Goal: Check status: Check status

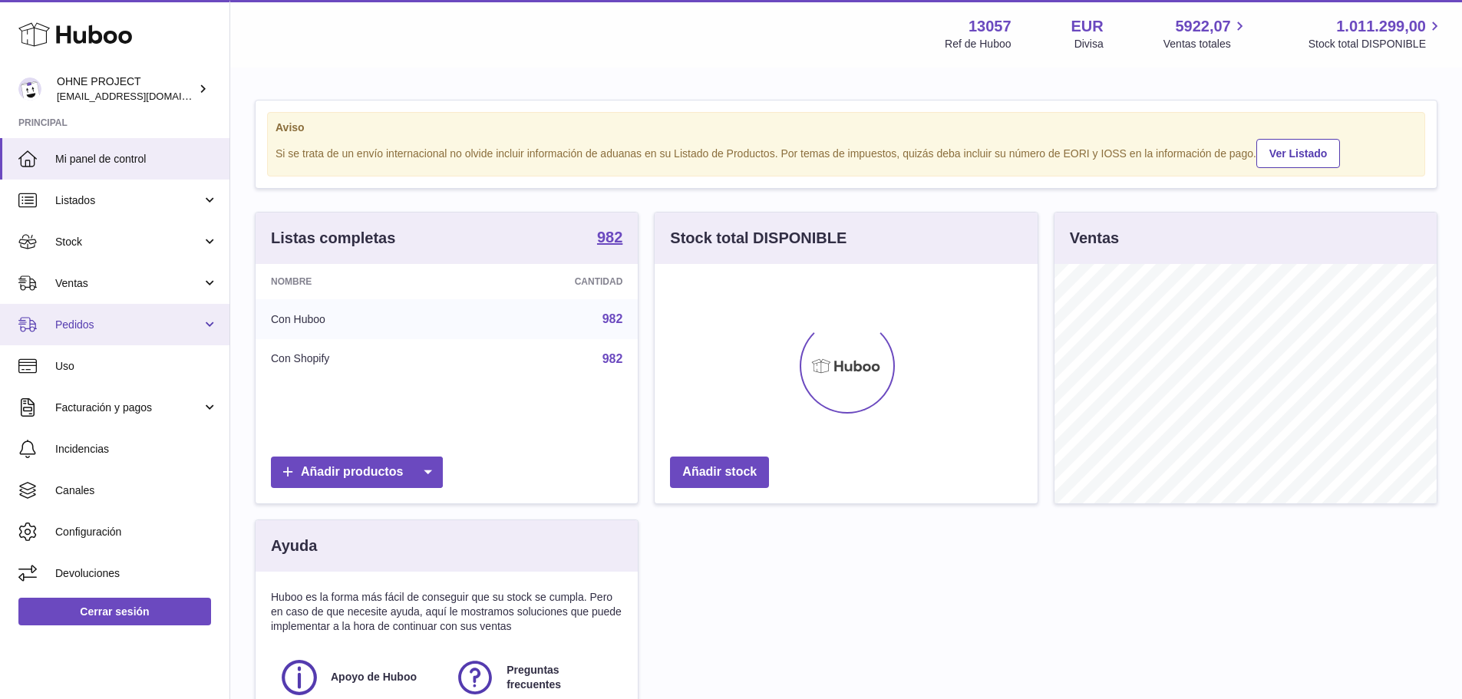
scroll to position [239, 383]
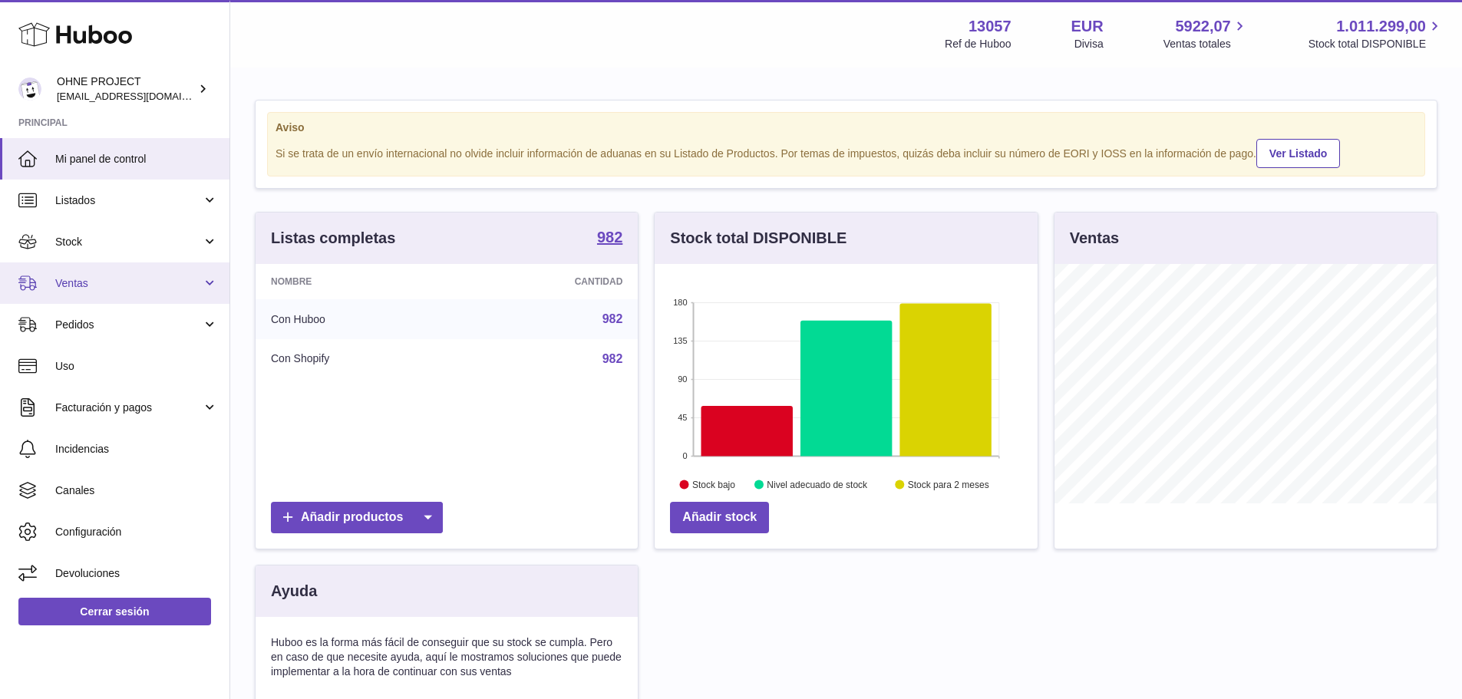
click at [89, 285] on span "Ventas" at bounding box center [128, 283] width 147 height 15
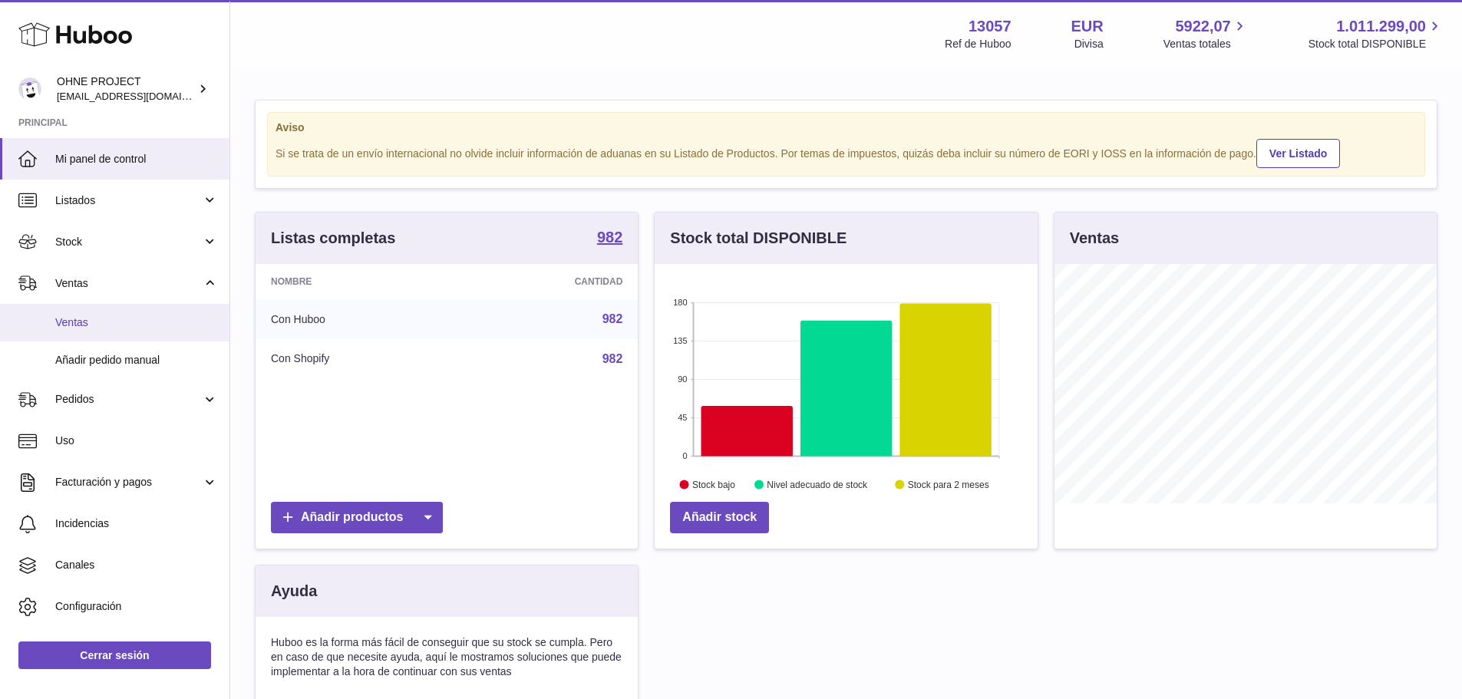
click at [89, 317] on span "Ventas" at bounding box center [136, 322] width 163 height 15
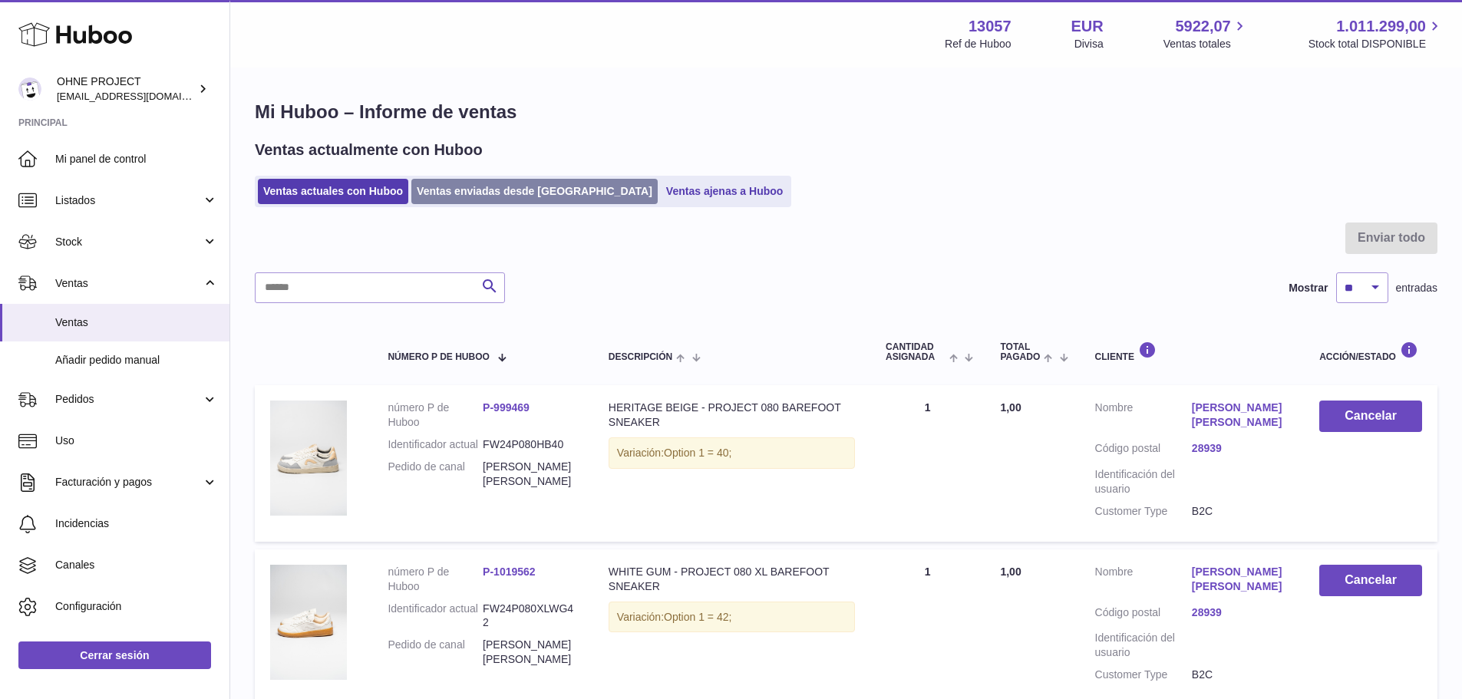
click at [491, 197] on link "Ventas enviadas desde [GEOGRAPHIC_DATA]" at bounding box center [534, 191] width 246 height 25
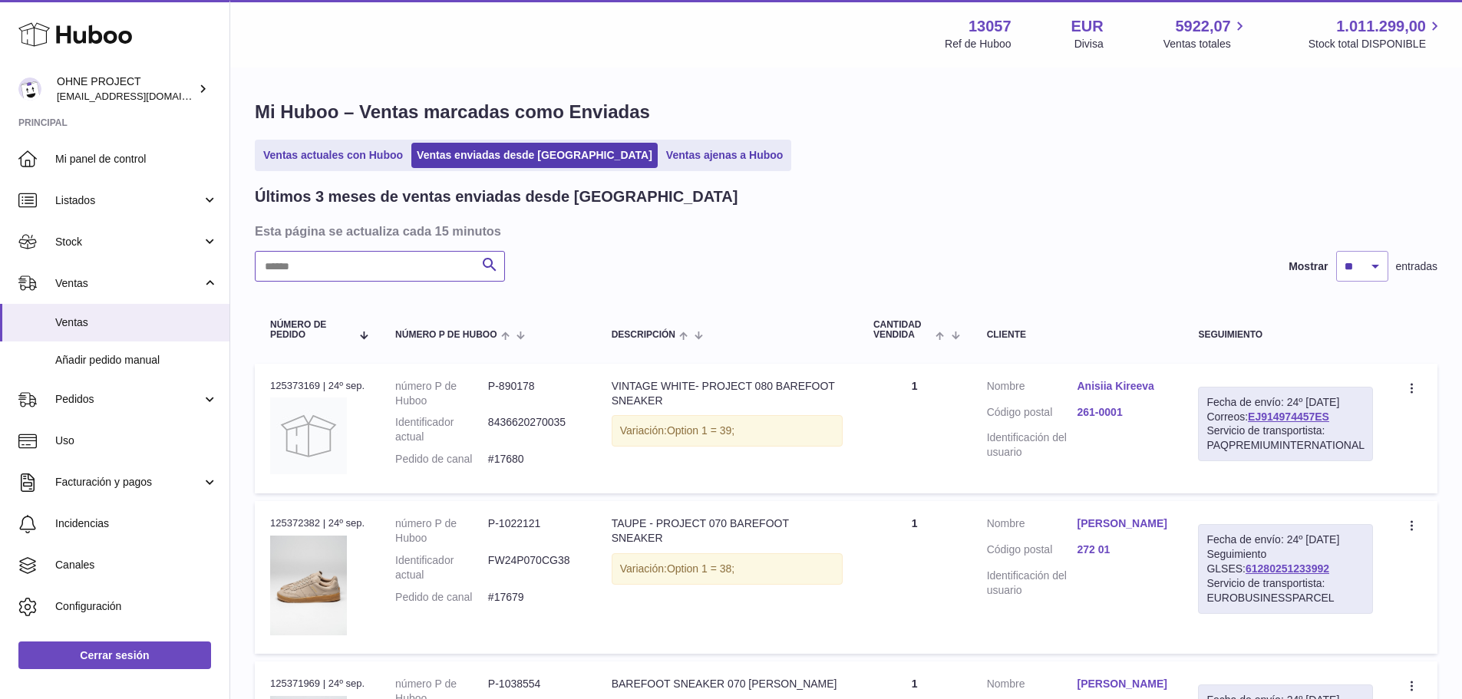
click at [452, 263] on input "text" at bounding box center [380, 266] width 250 height 31
paste input "*****"
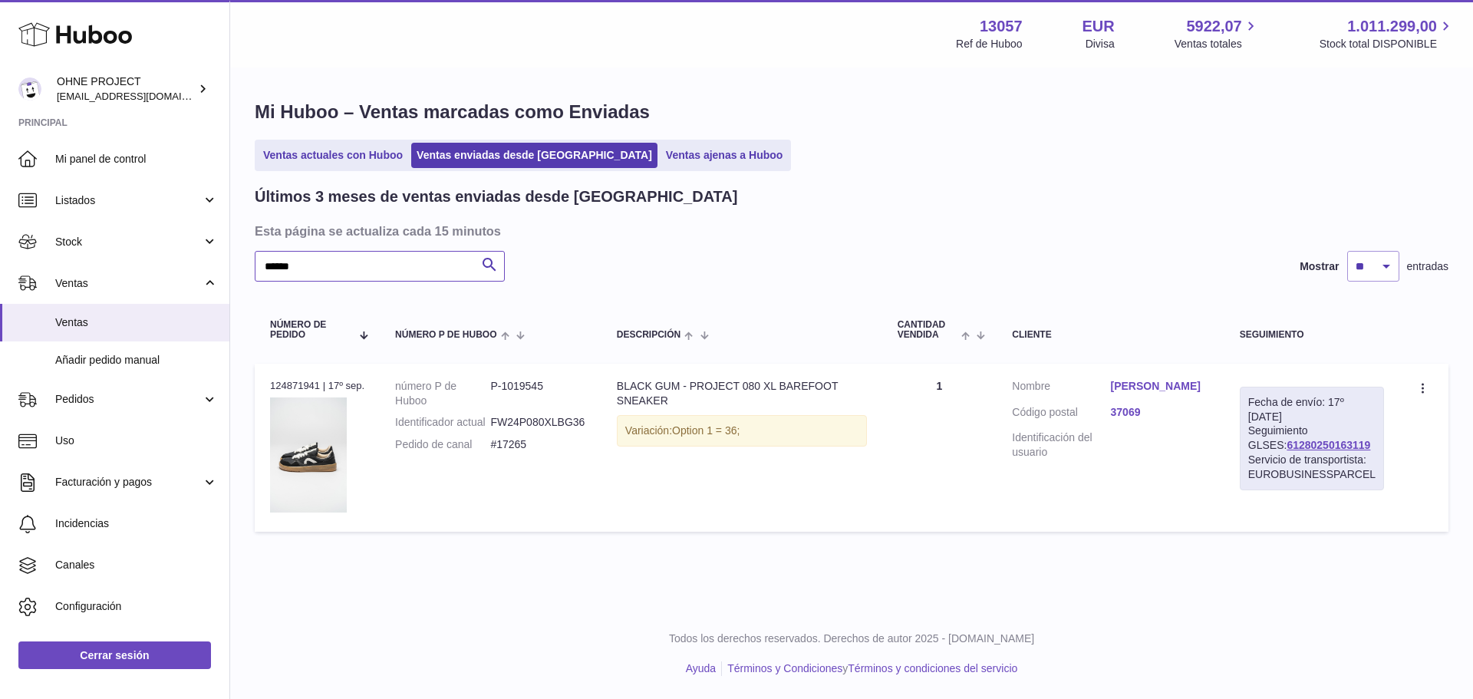
type input "*****"
click at [1142, 383] on link "Marco Ottoboni" at bounding box center [1160, 386] width 98 height 15
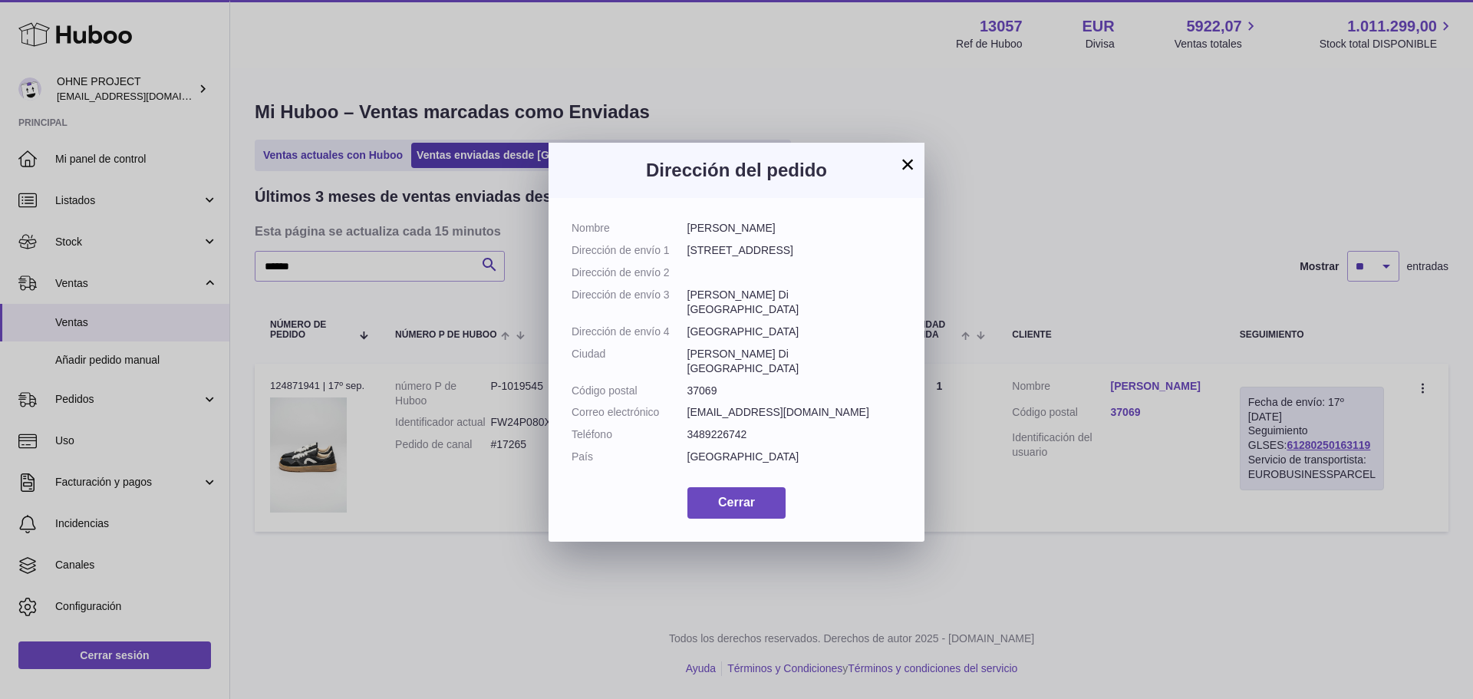
drag, startPoint x: 775, startPoint y: 227, endPoint x: 680, endPoint y: 234, distance: 95.4
click at [680, 234] on dl "Nombre Marco Ottoboni Dirección de envío 1 Via Einaudi 5 Dirección de envío 2 D…" at bounding box center [737, 346] width 330 height 251
copy dl "Marco Ottoboni"
drag, startPoint x: 759, startPoint y: 251, endPoint x: 689, endPoint y: 252, distance: 69.8
click at [689, 252] on dd "Via Einaudi 5" at bounding box center [795, 250] width 215 height 15
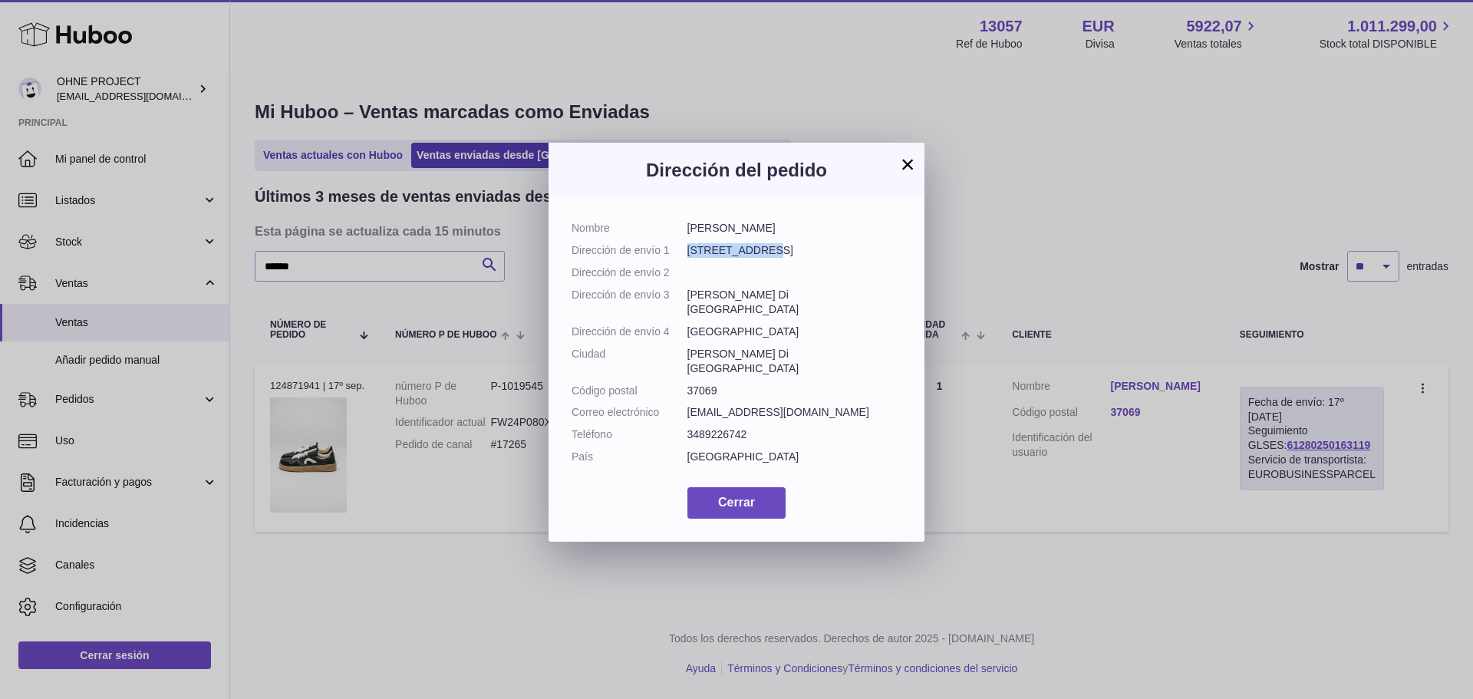
copy dd "Via Einaudi 5"
drag, startPoint x: 800, startPoint y: 312, endPoint x: 688, endPoint y: 311, distance: 112.1
click at [688, 311] on dd "Villafranca Di Verona" at bounding box center [795, 302] width 215 height 29
copy dd "Villafranca Di Verona"
drag, startPoint x: 718, startPoint y: 404, endPoint x: 685, endPoint y: 406, distance: 33.0
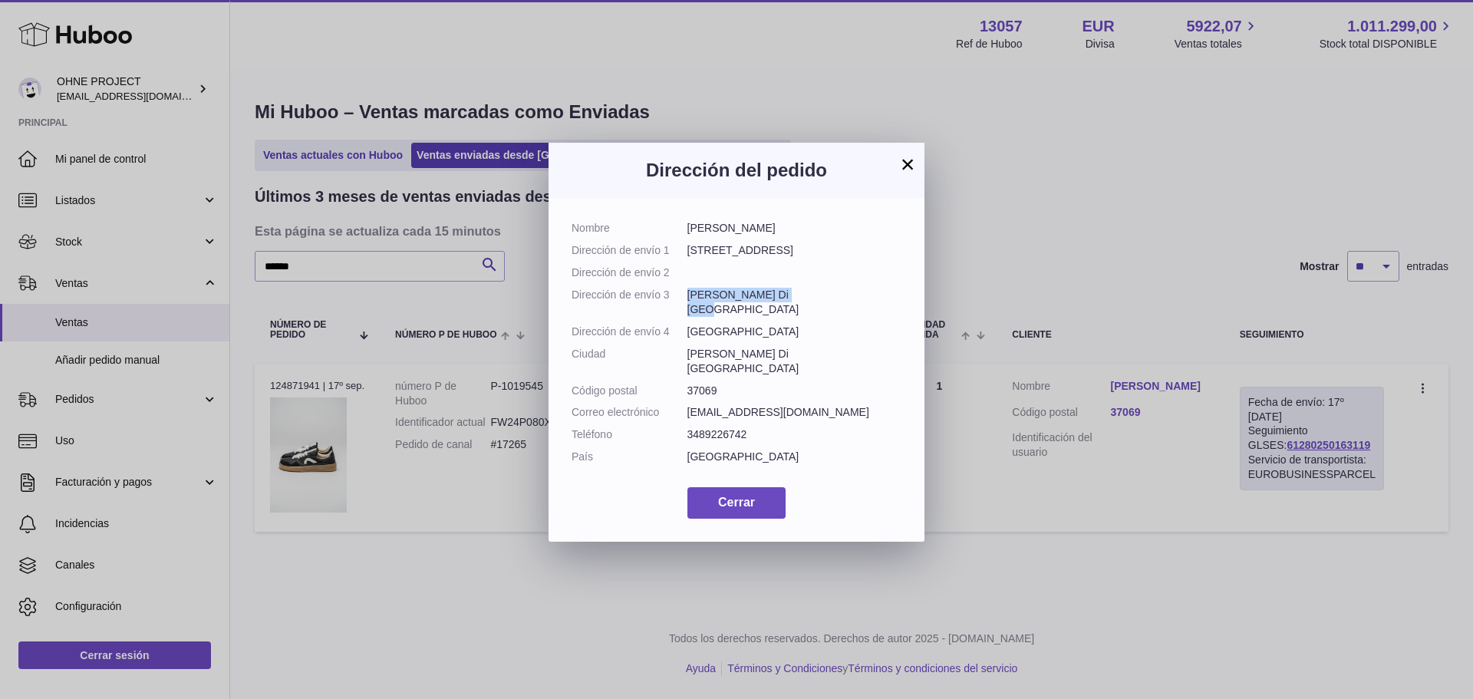
click at [685, 406] on dl "Nombre Marco Ottoboni Dirección de envío 1 Via Einaudi 5 Dirección de envío 2 D…" at bounding box center [737, 346] width 330 height 251
copy dl "Código postal 37069"
drag, startPoint x: 843, startPoint y: 424, endPoint x: 688, endPoint y: 431, distance: 155.2
click at [688, 420] on dd "francescacazzola@hotmail.it" at bounding box center [795, 412] width 215 height 15
copy dd "francescacazzola@hotmail.it"
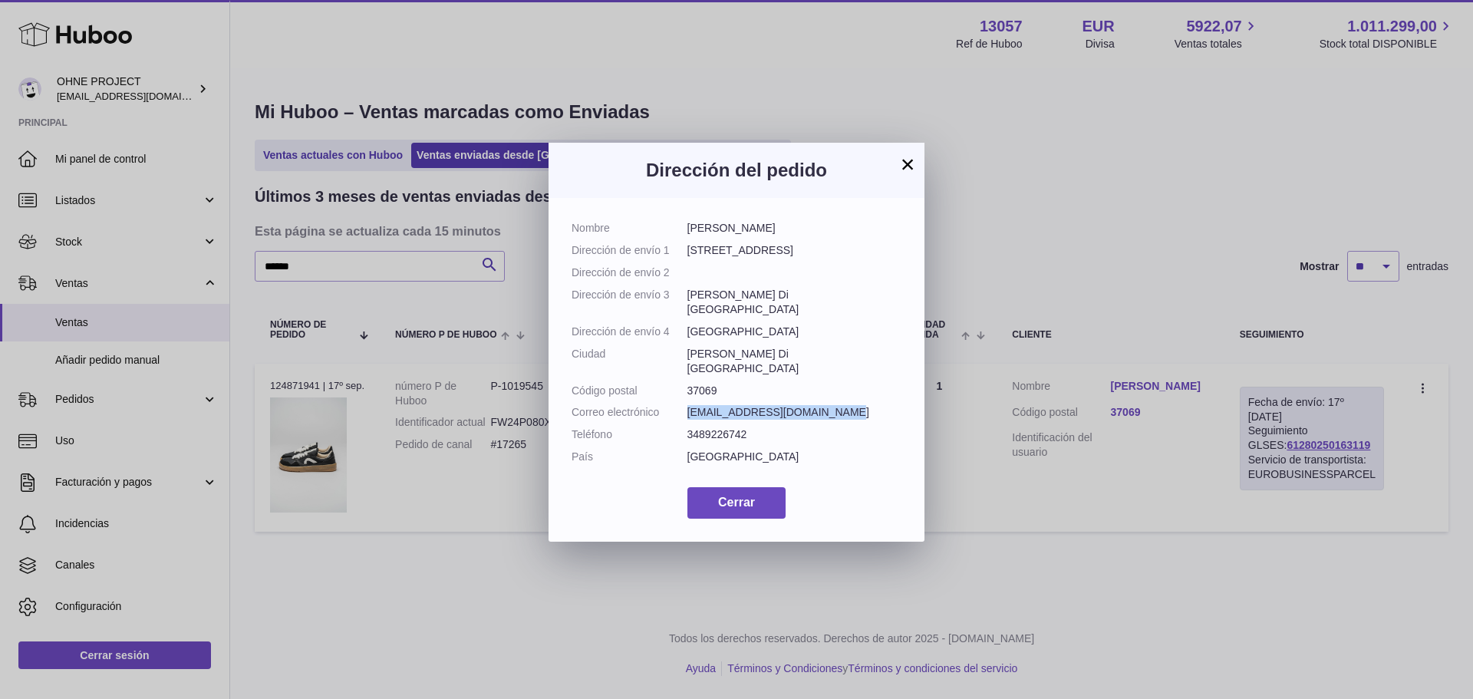
drag, startPoint x: 749, startPoint y: 450, endPoint x: 685, endPoint y: 451, distance: 64.5
click at [685, 451] on dl "Nombre Marco Ottoboni Dirección de envío 1 Via Einaudi 5 Dirección de envío 2 D…" at bounding box center [737, 346] width 330 height 251
copy dl "Teléfono 3489226742"
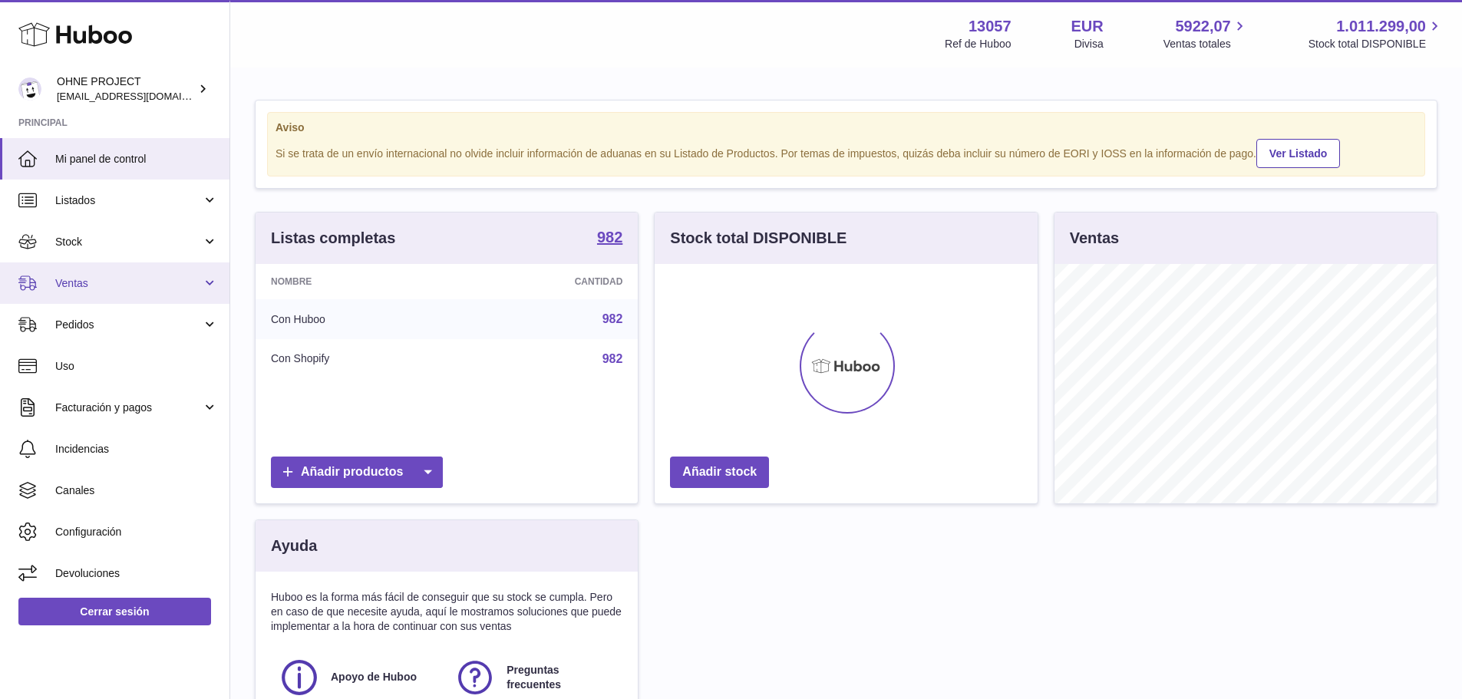
scroll to position [239, 383]
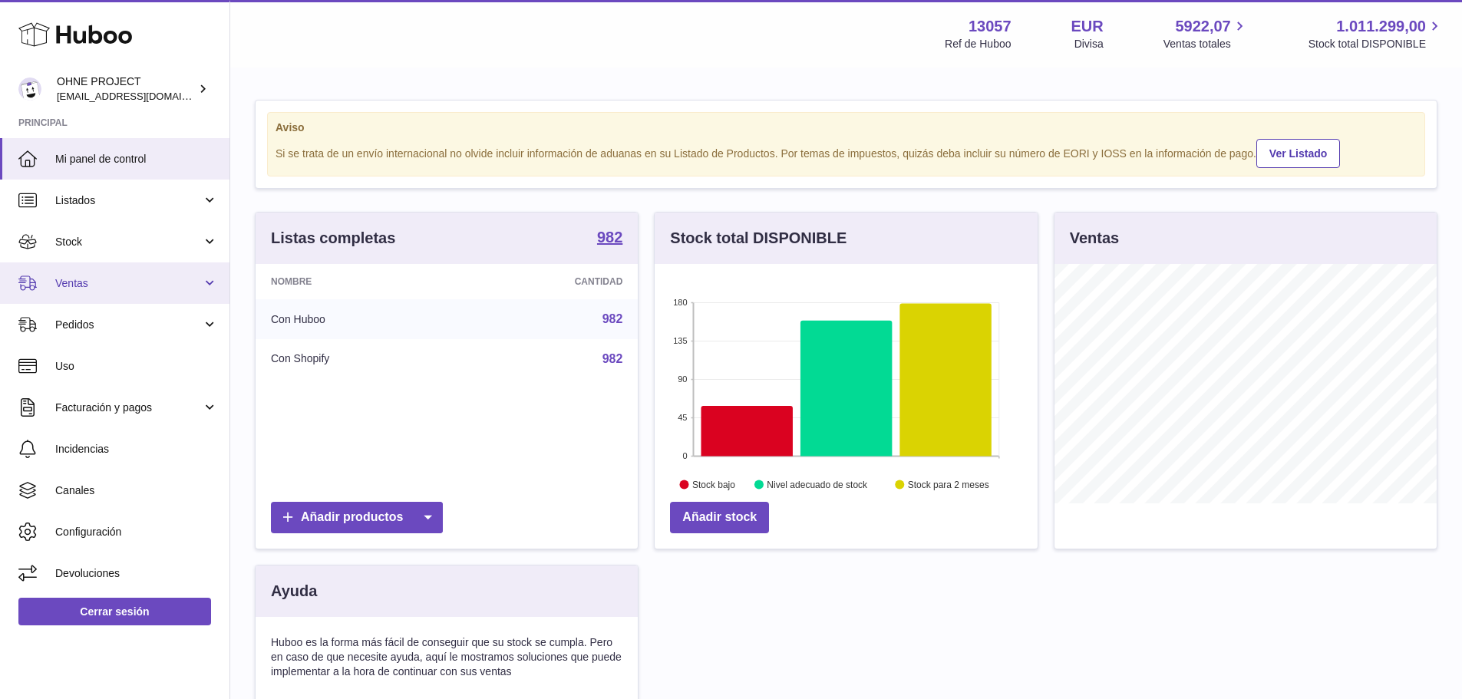
click at [107, 281] on span "Ventas" at bounding box center [128, 283] width 147 height 15
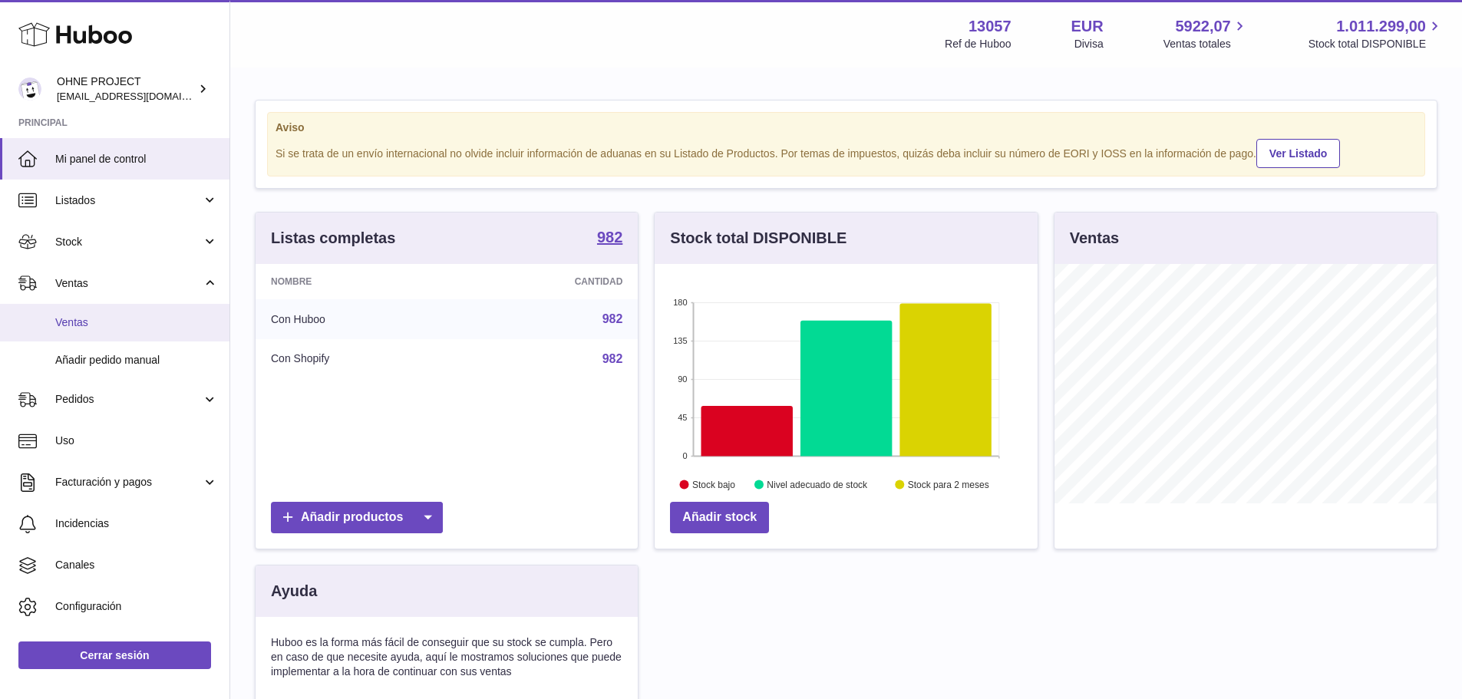
click at [101, 324] on span "Ventas" at bounding box center [136, 322] width 163 height 15
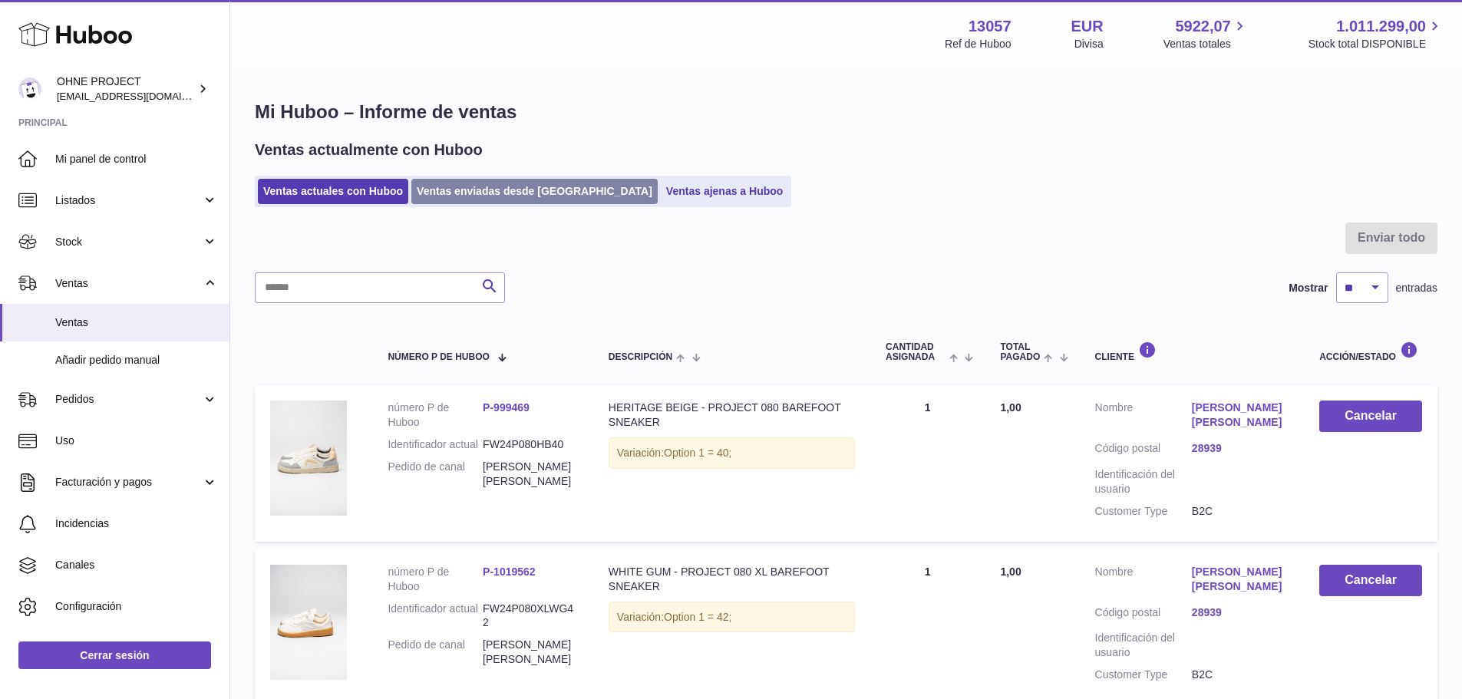
click at [487, 191] on link "Ventas enviadas desde [GEOGRAPHIC_DATA]" at bounding box center [534, 191] width 246 height 25
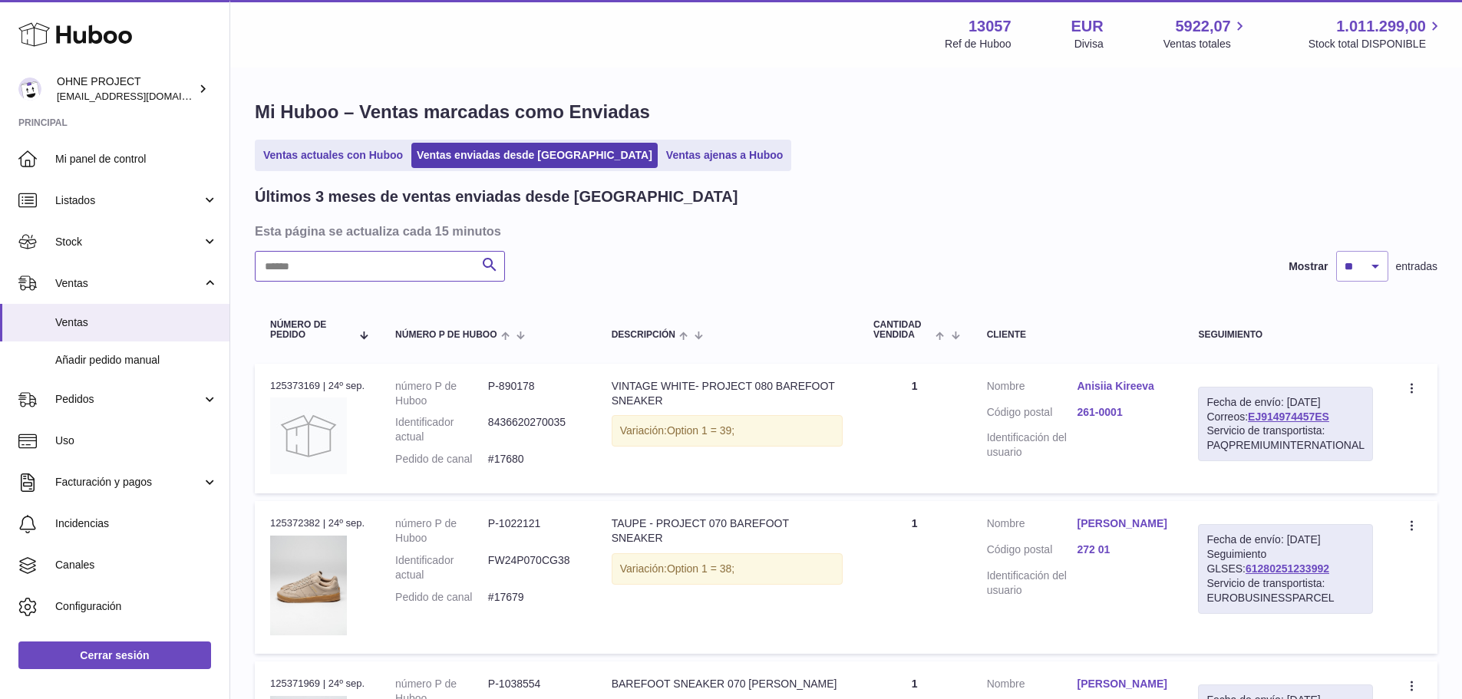
click at [398, 275] on input "text" at bounding box center [380, 266] width 250 height 31
paste input "******"
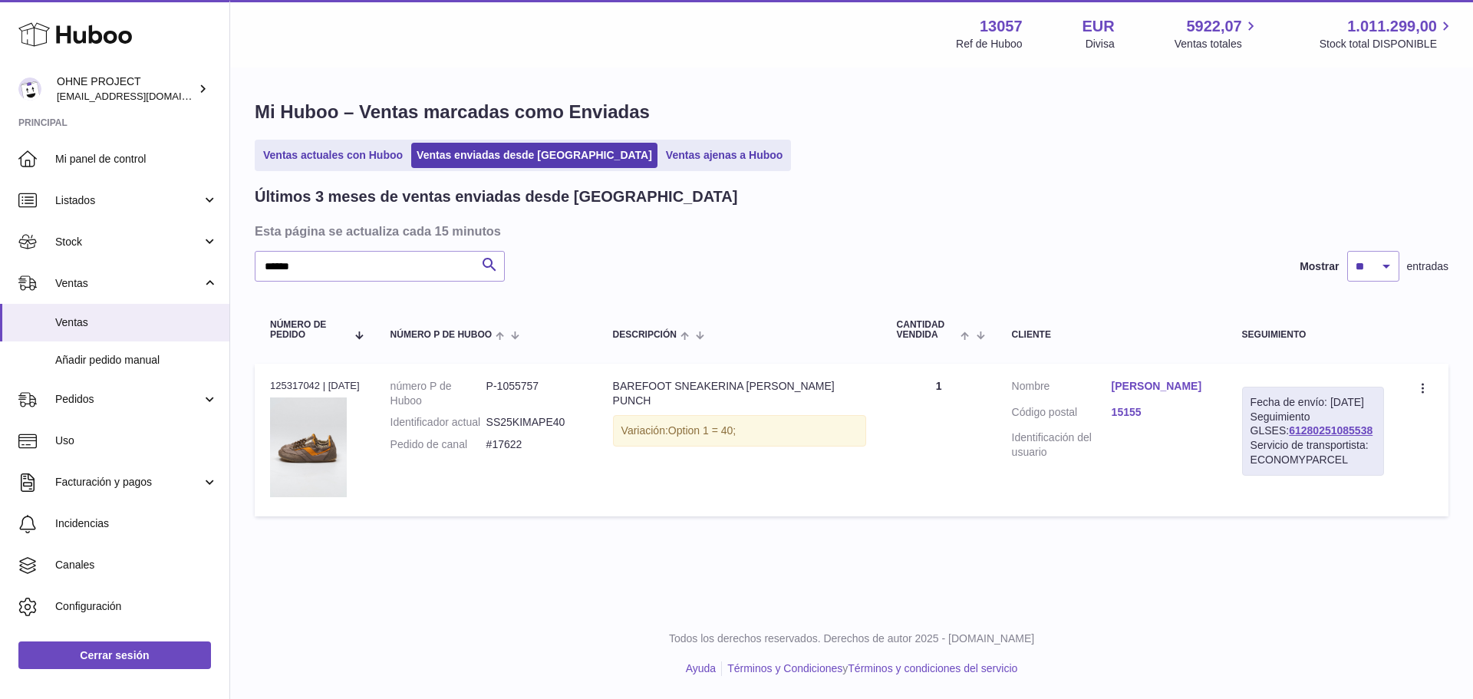
drag, startPoint x: 1349, startPoint y: 444, endPoint x: 1252, endPoint y: 450, distance: 96.9
click at [1252, 450] on div "Fecha de envío: [DATE] Seguimiento GLSES: 61280251085538 Servicio de transporti…" at bounding box center [1313, 431] width 142 height 89
copy link "61280251085538"
drag, startPoint x: 329, startPoint y: 266, endPoint x: 176, endPoint y: 288, distance: 155.0
click at [176, 288] on div "Huboo OHNE PROJECT [EMAIL_ADDRESS][DOMAIN_NAME] Principal Mi panel de control L…" at bounding box center [736, 349] width 1473 height 699
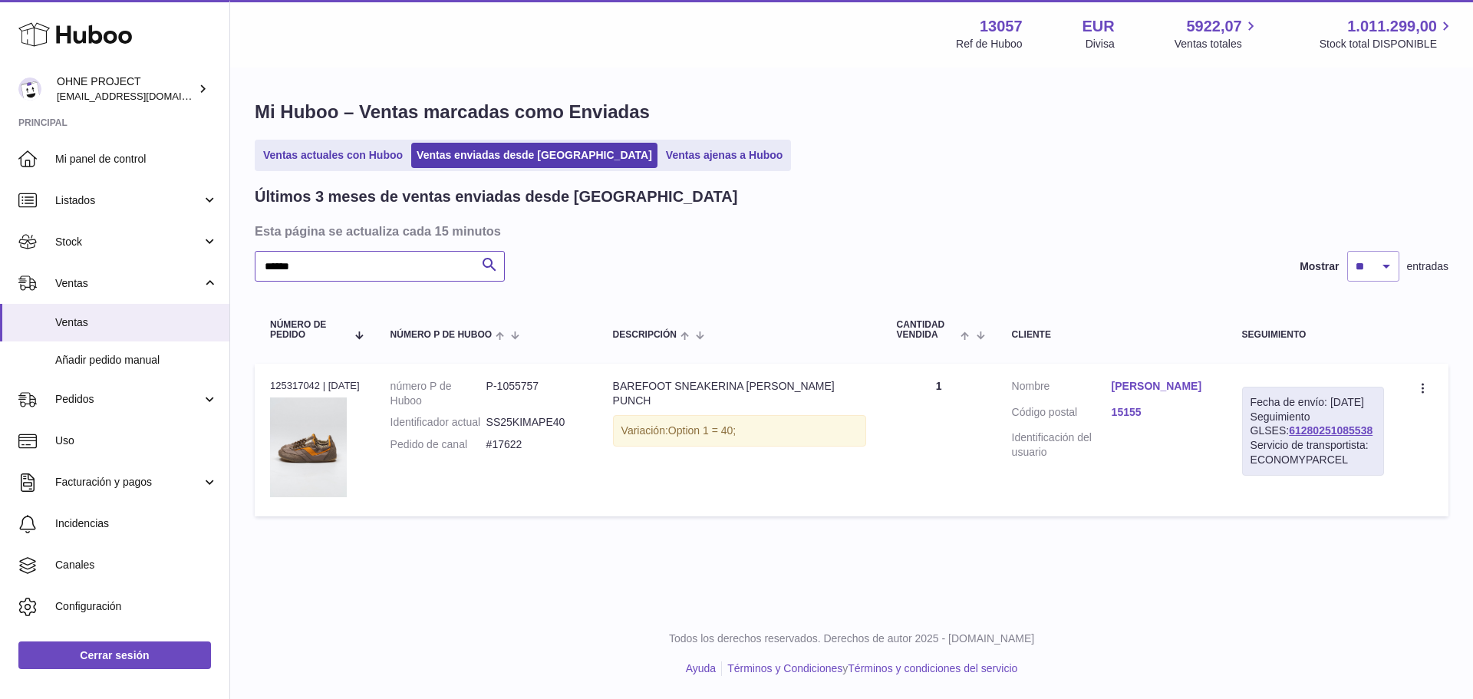
paste input "text"
drag, startPoint x: 1369, startPoint y: 446, endPoint x: 1259, endPoint y: 448, distance: 109.8
click at [1259, 448] on div "Fecha de envío: [DATE] Maersk - B2C: TYPQV2G00036343 Servicio de transportista:…" at bounding box center [1311, 431] width 147 height 89
copy link "TYPQV2G00036343"
click at [1293, 452] on div "Servicio de transportista: PARCELPREMIUMESDDP" at bounding box center [1311, 452] width 130 height 29
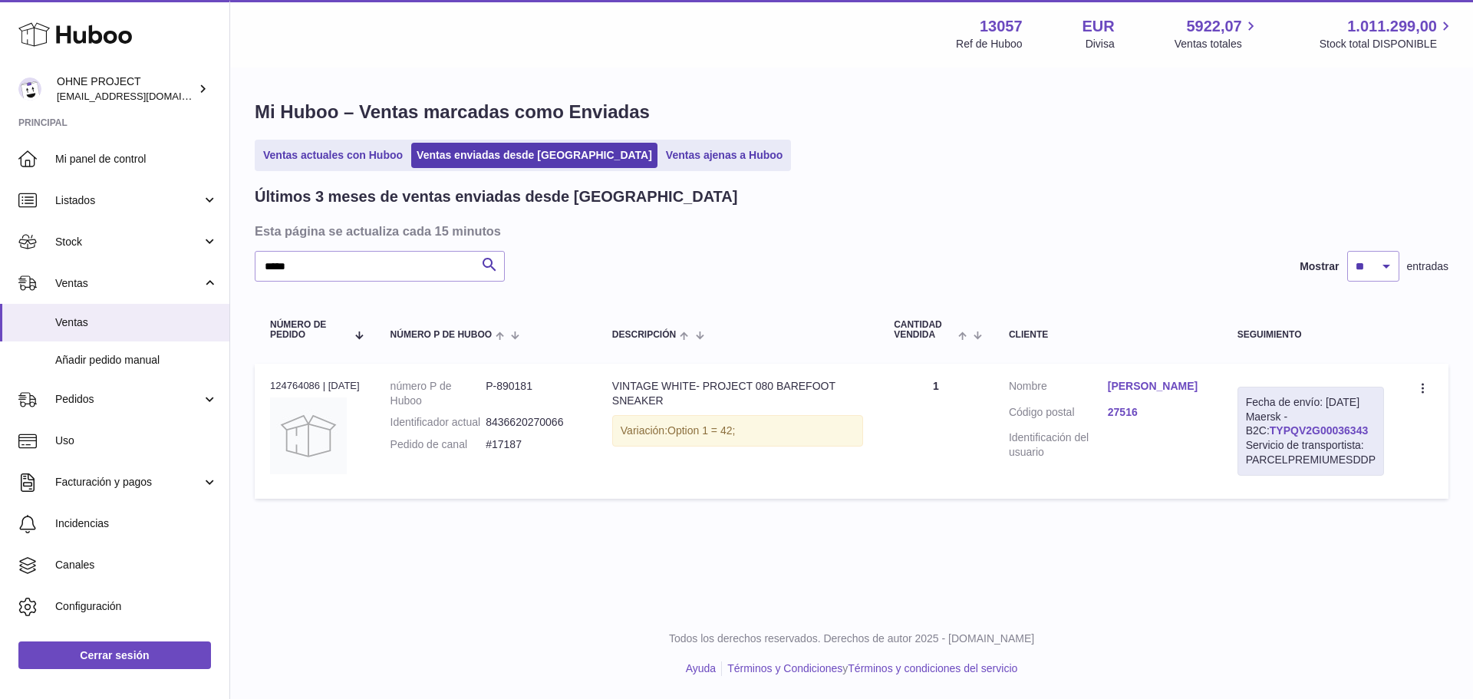
click at [1295, 437] on link "TYPQV2G00036343" at bounding box center [1319, 430] width 98 height 12
click at [158, 280] on div "Huboo OHNE PROJECT [EMAIL_ADDRESS][DOMAIN_NAME] Principal Mi panel de control L…" at bounding box center [736, 349] width 1473 height 699
paste input "*********"
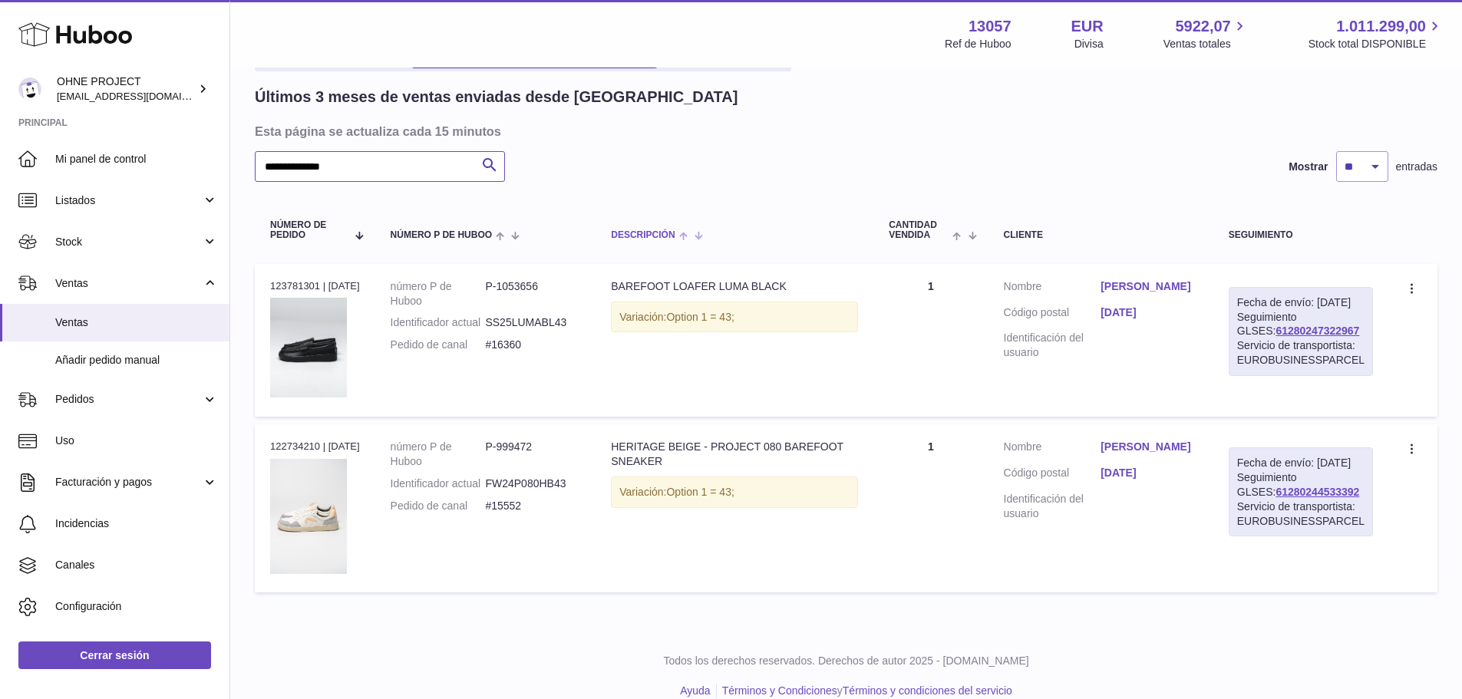
scroll to position [134, 0]
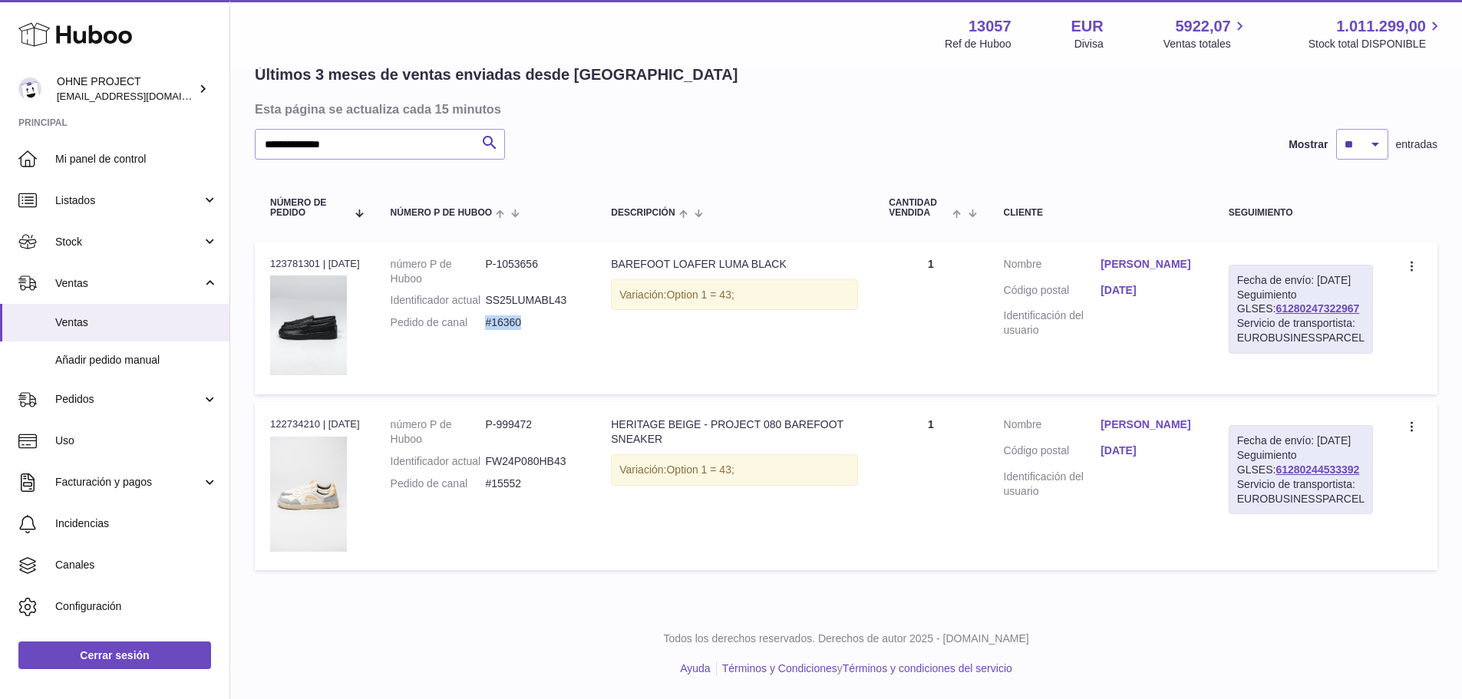
drag, startPoint x: 534, startPoint y: 324, endPoint x: 495, endPoint y: 331, distance: 39.7
click at [495, 330] on dd "#16360" at bounding box center [532, 322] width 95 height 15
copy dd "#16360"
drag, startPoint x: 532, startPoint y: 500, endPoint x: 491, endPoint y: 503, distance: 40.8
click at [491, 491] on dd "#15552" at bounding box center [532, 484] width 95 height 15
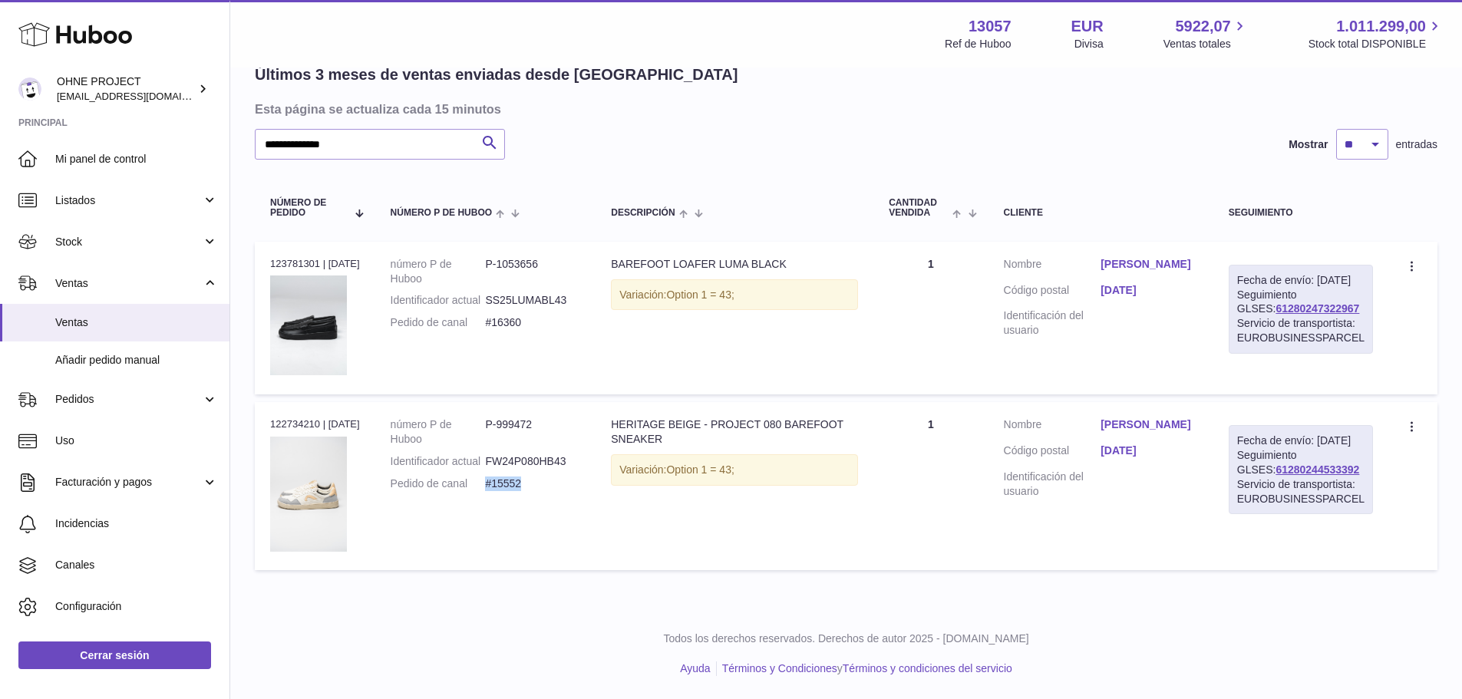
copy dd "#15552"
drag, startPoint x: 317, startPoint y: 421, endPoint x: 267, endPoint y: 422, distance: 49.9
click at [267, 422] on td "N° de pedido 122734210 | 12º ago." at bounding box center [315, 486] width 120 height 168
copy div "122734210"
drag, startPoint x: 1283, startPoint y: 484, endPoint x: 1249, endPoint y: 484, distance: 34.5
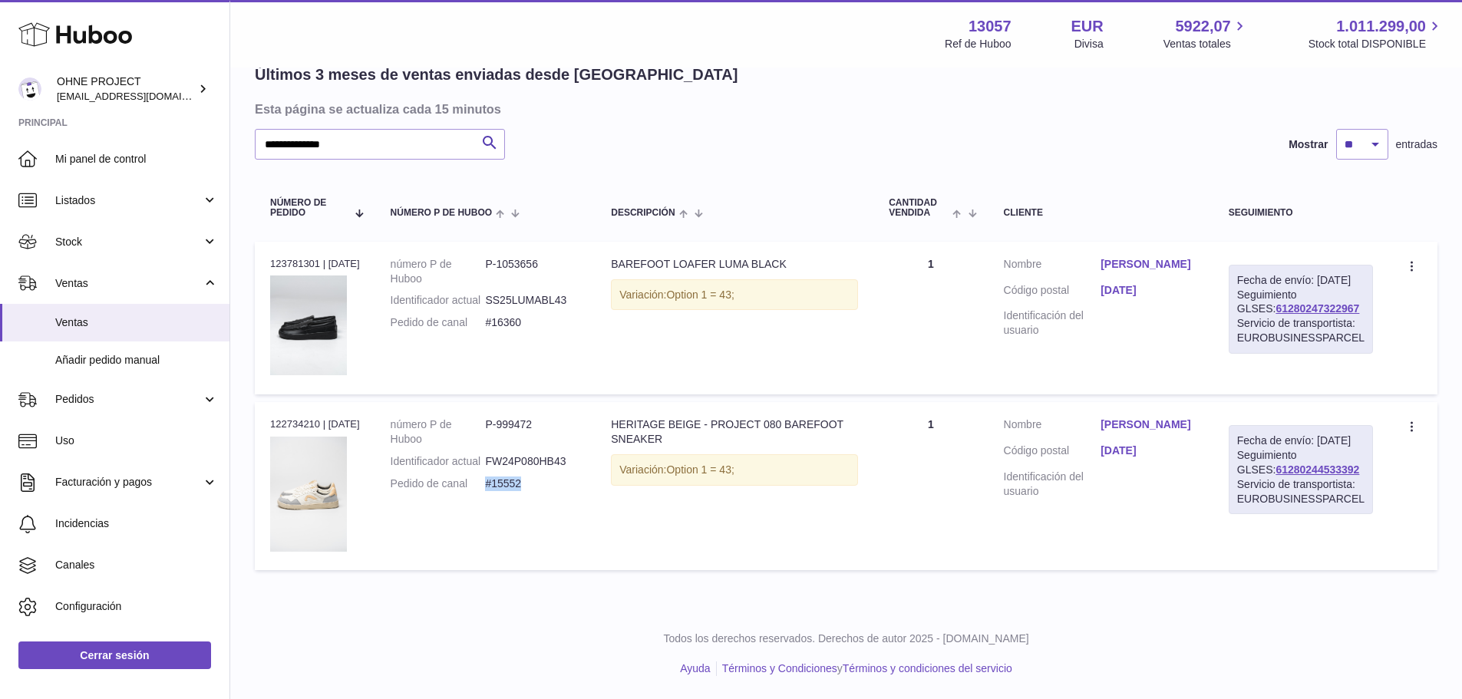
click at [1249, 484] on div "Fecha de envío: 13º ago. 2025 Seguimiento GLSES: 61280244533392 Servicio de tra…" at bounding box center [1301, 469] width 144 height 89
copy link "61280244533392"
drag, startPoint x: 531, startPoint y: 500, endPoint x: 485, endPoint y: 497, distance: 46.2
click at [485, 497] on dl "número P de Huboo P-999472 Identificador actual FW24P080HB43 Pedido de canal #1…" at bounding box center [486, 457] width 190 height 81
copy dl "#15552"
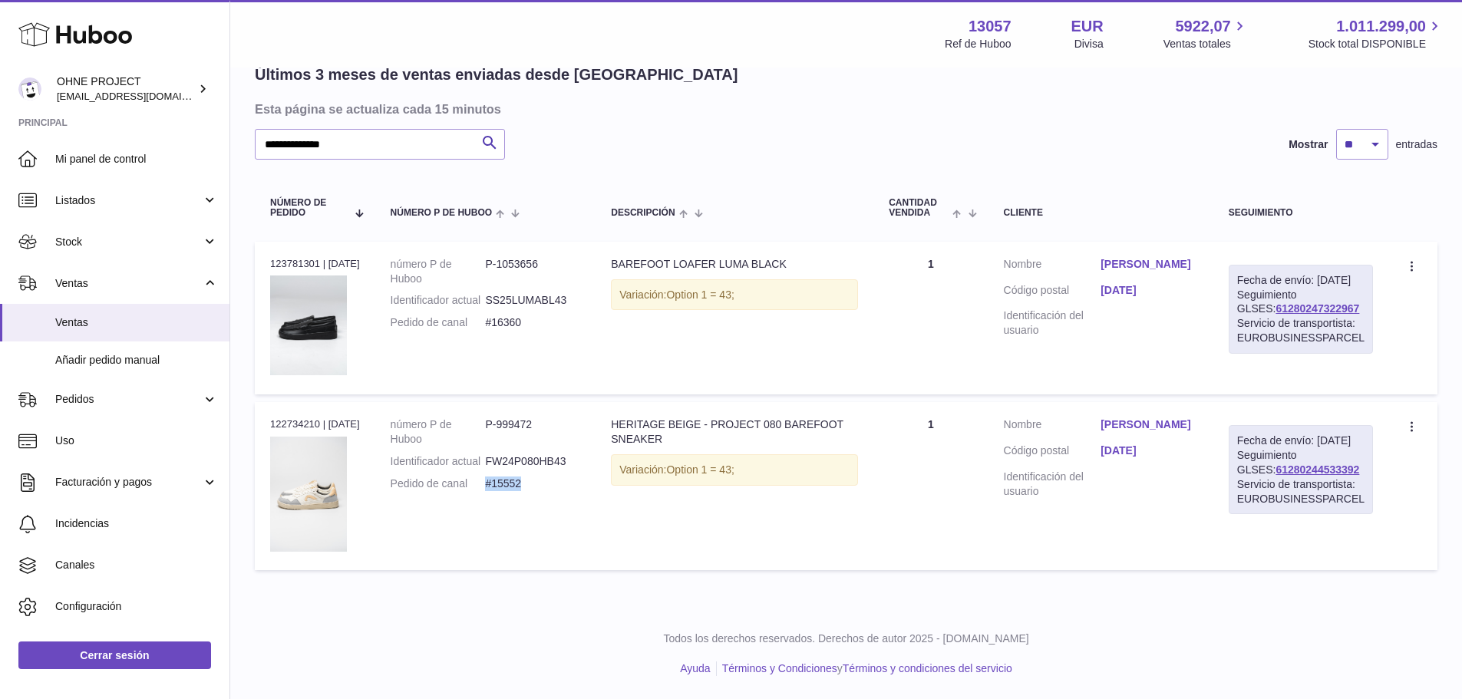
click at [1143, 426] on link "Anton Nesterov" at bounding box center [1148, 424] width 97 height 15
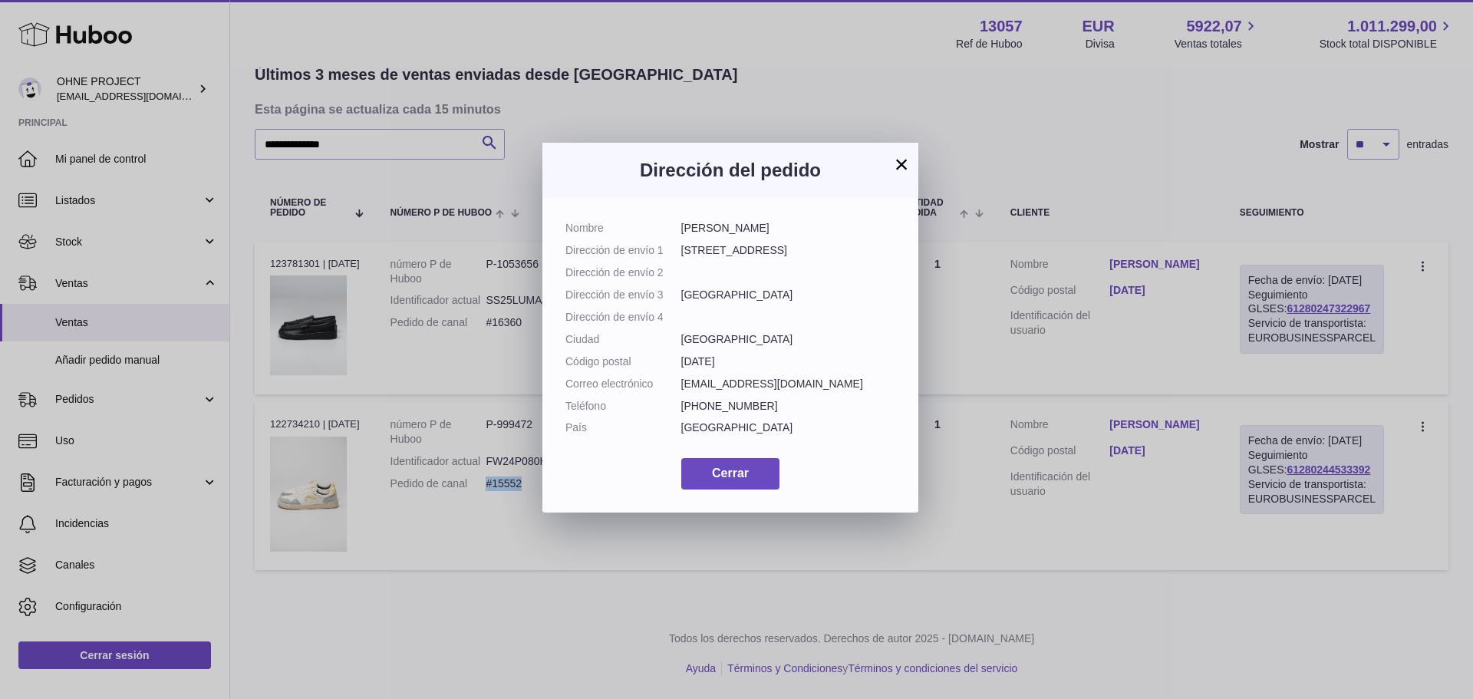
drag, startPoint x: 764, startPoint y: 229, endPoint x: 678, endPoint y: 230, distance: 85.2
click at [678, 230] on dl "Nombre Anton Nesterov Dirección de envío 1 Verspronckweg 73 Dirección de envío …" at bounding box center [731, 332] width 330 height 222
copy dl "Anton Nesterov"
click at [906, 155] on button "×" at bounding box center [902, 164] width 18 height 18
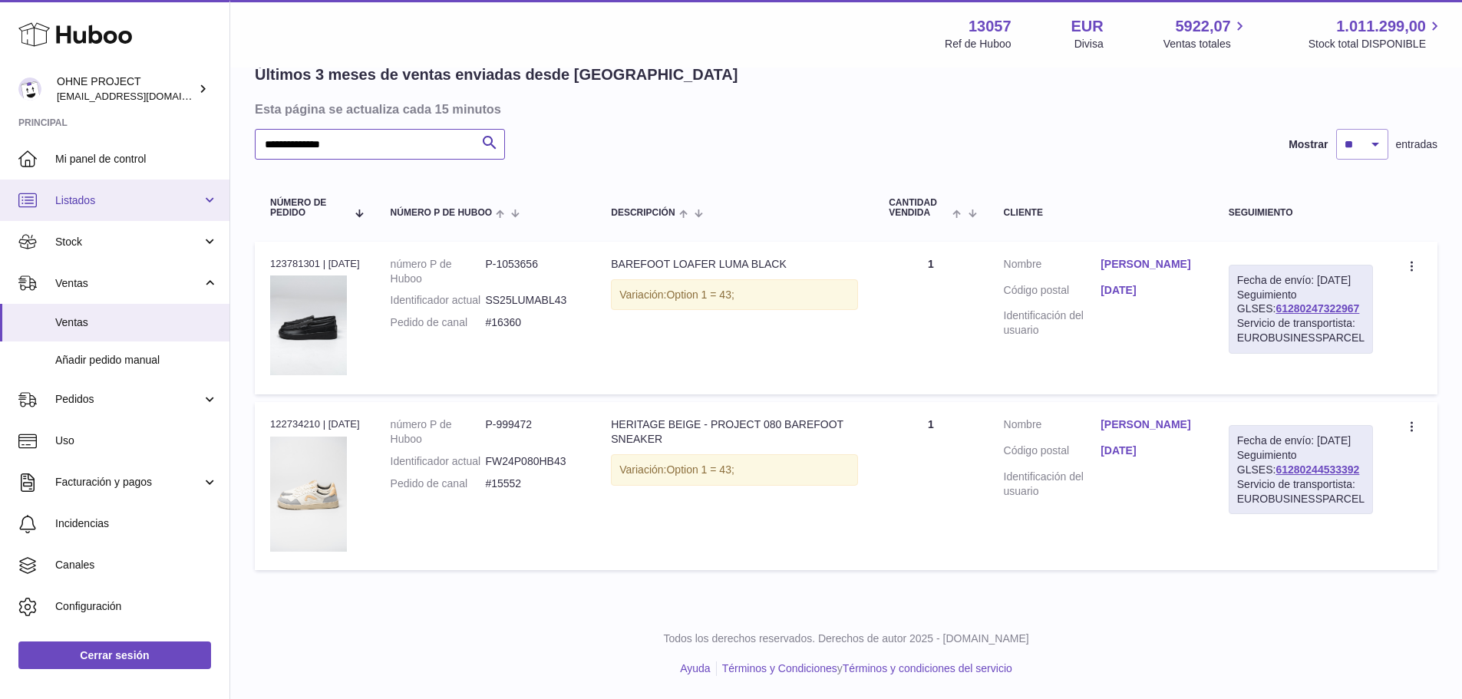
drag, startPoint x: 368, startPoint y: 127, endPoint x: 38, endPoint y: 202, distance: 339.0
click at [18, 190] on div "Huboo OHNE PROJECT internalAdmin-13057@internal.huboo.com Principal Mi panel de…" at bounding box center [731, 288] width 1462 height 821
paste input "text"
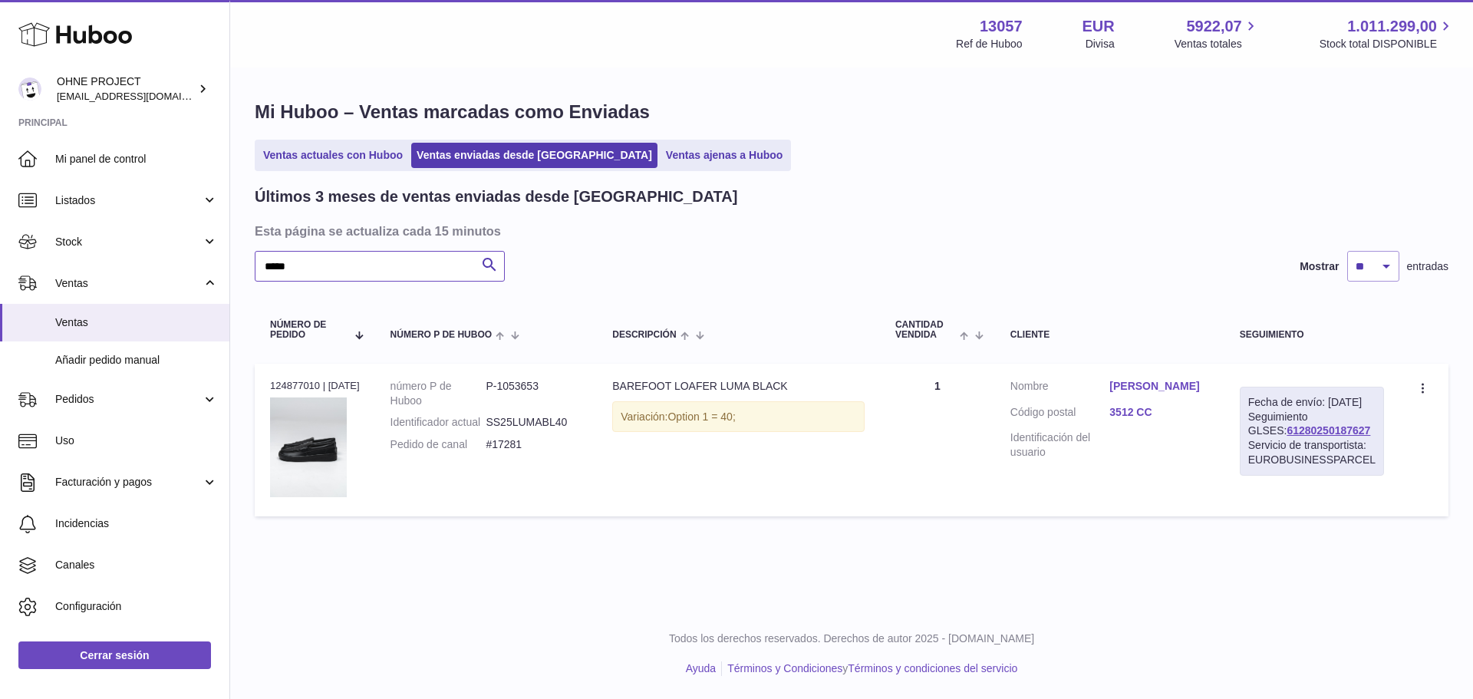
type input "*****"
click at [1144, 384] on link "Fleur Feij" at bounding box center [1159, 386] width 99 height 15
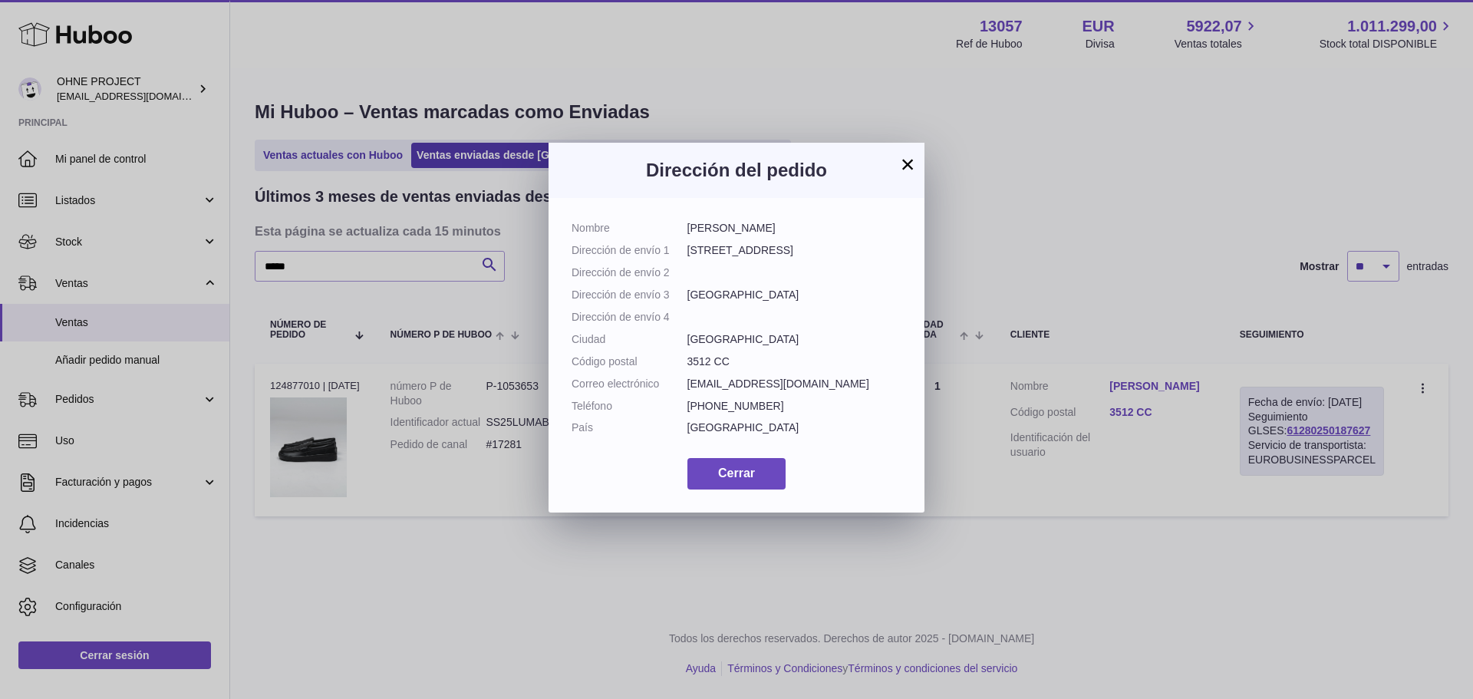
click at [906, 162] on button "×" at bounding box center [908, 164] width 18 height 18
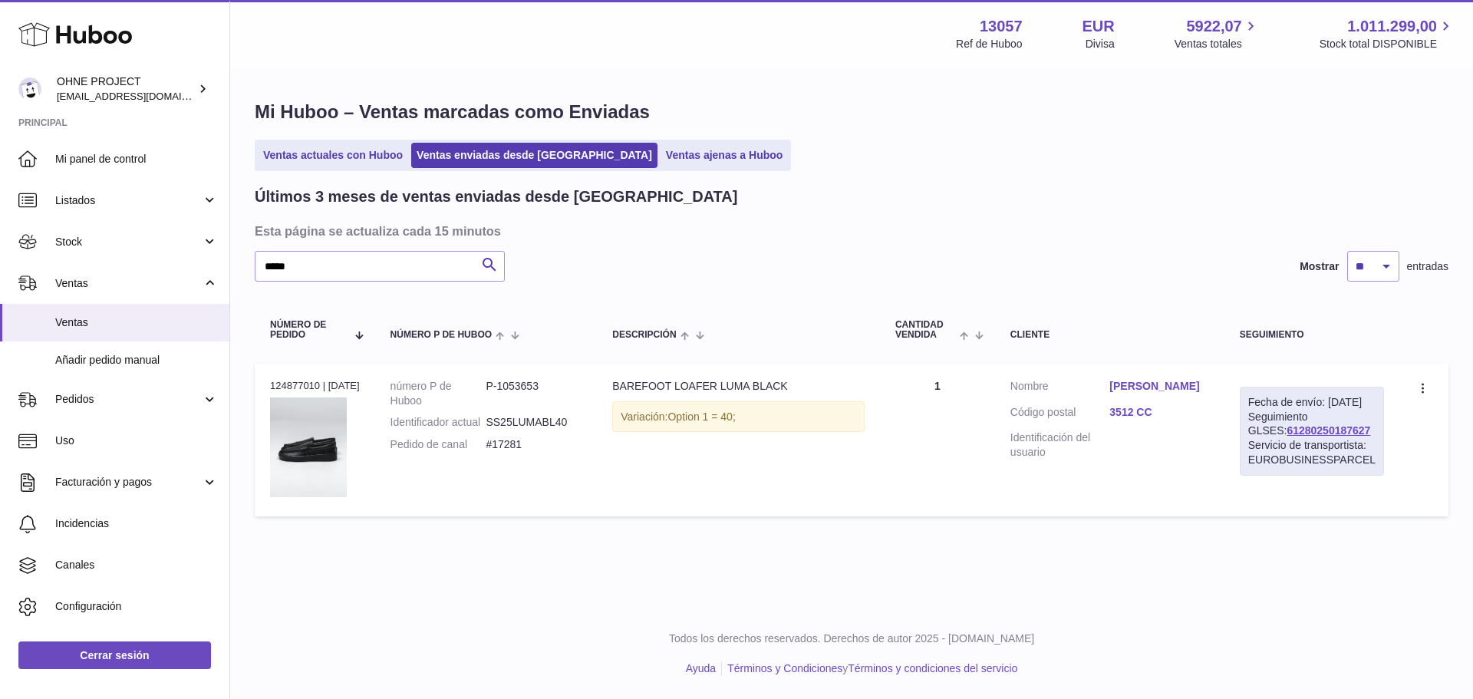
drag, startPoint x: 1342, startPoint y: 447, endPoint x: 1246, endPoint y: 447, distance: 96.7
click at [1246, 447] on div "Fecha de envío: 17º sep. 2025 Seguimiento GLSES: 61280250187627 Servicio de tra…" at bounding box center [1312, 431] width 144 height 89
copy link "61280250187627"
